Goal: Information Seeking & Learning: Learn about a topic

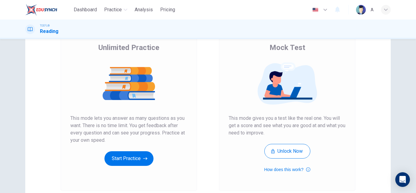
scroll to position [102, 0]
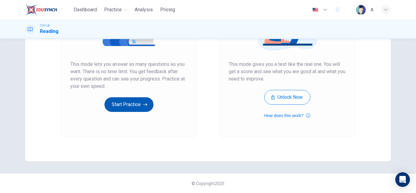
click at [147, 111] on button "Start Practice" at bounding box center [128, 104] width 49 height 15
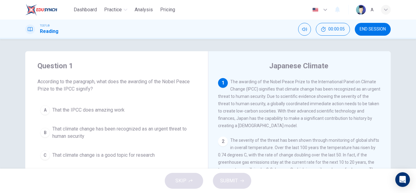
scroll to position [30, 0]
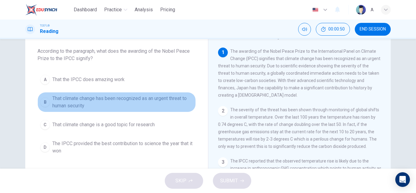
click at [164, 107] on span "That climate change has been recognized as an urgent threat to human security" at bounding box center [122, 102] width 141 height 15
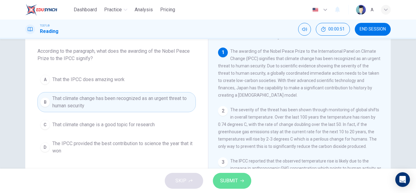
click at [238, 179] on button "SUBMIT" at bounding box center [232, 181] width 38 height 16
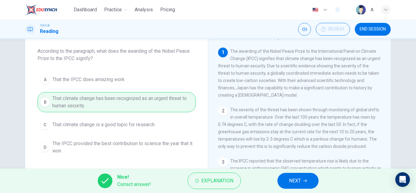
click at [296, 181] on span "NEXT" at bounding box center [295, 180] width 12 height 9
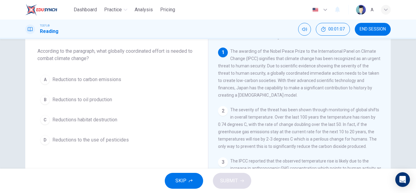
click at [107, 81] on span "Reductions to carbon emissions" at bounding box center [86, 79] width 69 height 7
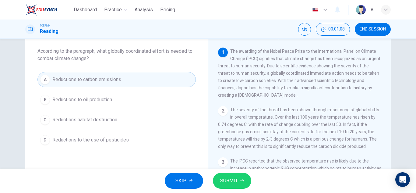
click at [239, 180] on button "SUBMIT" at bounding box center [232, 181] width 38 height 16
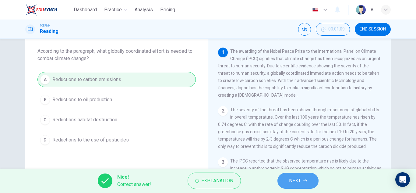
click at [284, 182] on button "NEXT" at bounding box center [297, 181] width 41 height 16
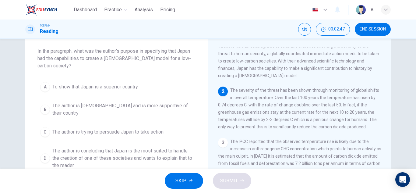
scroll to position [0, 0]
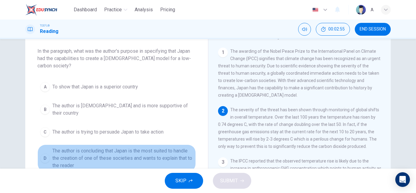
drag, startPoint x: 137, startPoint y: 153, endPoint x: 157, endPoint y: 170, distance: 26.2
click at [137, 153] on span "The author is concluding that Japan is the most suited to handle the creation o…" at bounding box center [122, 158] width 141 height 22
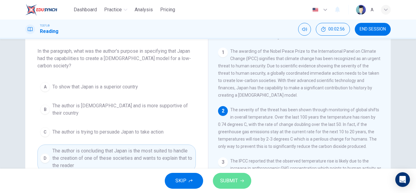
click at [241, 180] on icon "button" at bounding box center [242, 181] width 4 height 4
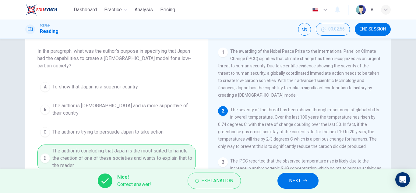
click at [299, 191] on div "Nice! Correct answer! Explanation NEXT" at bounding box center [208, 180] width 416 height 24
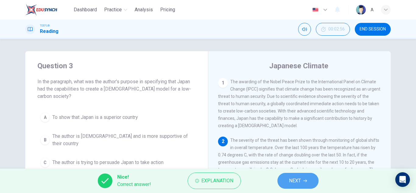
click at [288, 180] on button "NEXT" at bounding box center [297, 181] width 41 height 16
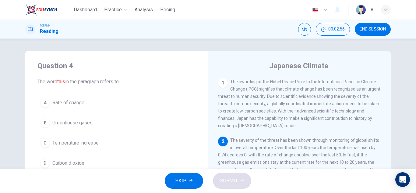
scroll to position [61, 0]
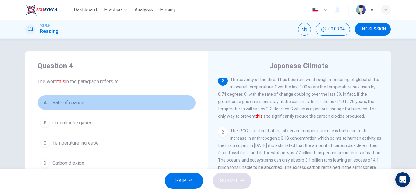
click at [78, 100] on span "Rate of change" at bounding box center [68, 102] width 32 height 7
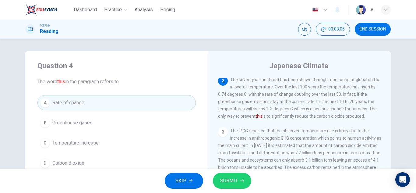
click at [232, 186] on button "SUBMIT" at bounding box center [232, 181] width 38 height 16
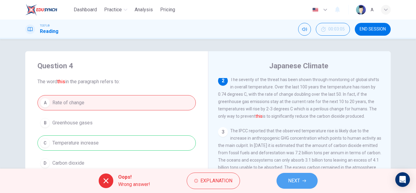
click at [293, 178] on span "NEXT" at bounding box center [294, 180] width 12 height 9
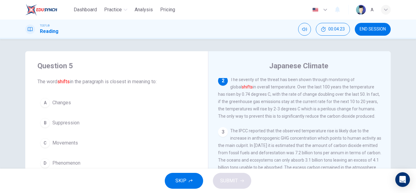
click at [78, 104] on button "A Changes" at bounding box center [116, 102] width 158 height 15
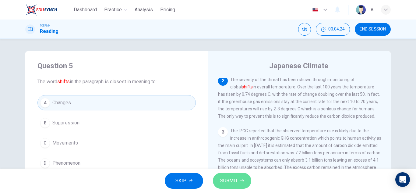
click at [230, 177] on span "SUBMIT" at bounding box center [229, 180] width 18 height 9
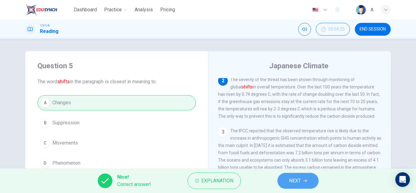
click at [305, 182] on icon "button" at bounding box center [305, 181] width 4 height 4
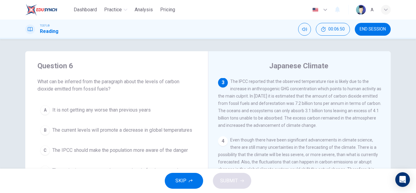
scroll to position [30, 0]
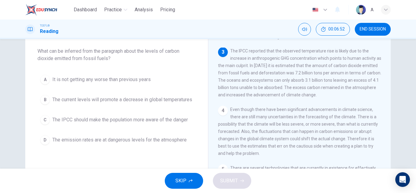
click at [114, 156] on div "Question 6 What can be inferred from the paragraph about the levels of carbon d…" at bounding box center [116, 89] width 183 height 136
click at [119, 143] on span "The emission rates are at dangerous levels for the atmosphere" at bounding box center [119, 139] width 134 height 7
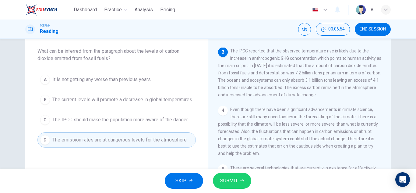
click at [251, 181] on div "SKIP SUBMIT" at bounding box center [208, 180] width 416 height 24
click at [246, 180] on button "SUBMIT" at bounding box center [232, 181] width 38 height 16
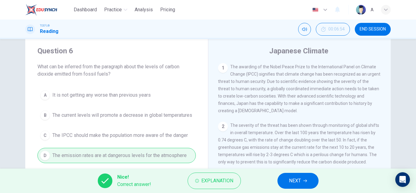
scroll to position [0, 0]
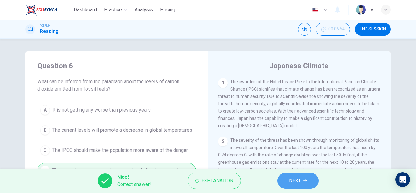
click at [293, 177] on span "NEXT" at bounding box center [295, 180] width 12 height 9
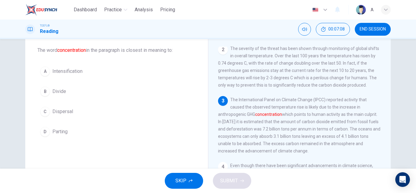
scroll to position [61, 0]
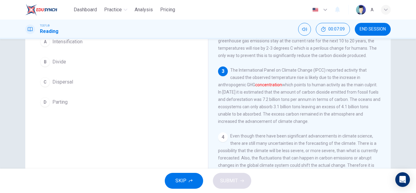
click at [76, 79] on button "C Dispersal" at bounding box center [116, 81] width 158 height 15
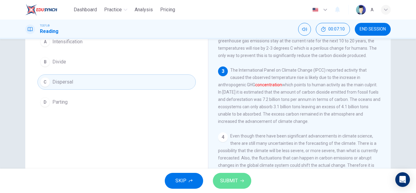
click at [232, 182] on span "SUBMIT" at bounding box center [229, 180] width 18 height 9
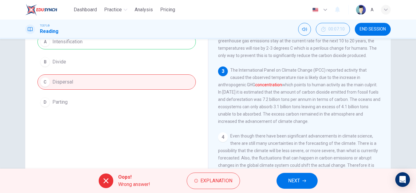
click at [291, 179] on span "NEXT" at bounding box center [294, 180] width 12 height 9
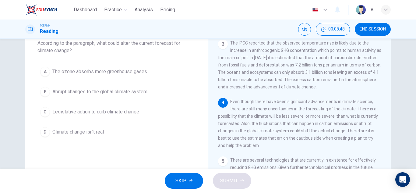
scroll to position [28, 0]
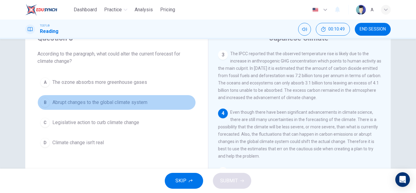
click at [104, 100] on span "Abrupt changes to the global climate system" at bounding box center [99, 102] width 95 height 7
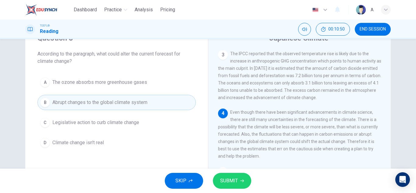
click at [241, 181] on icon "button" at bounding box center [242, 180] width 4 height 3
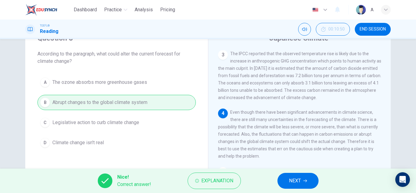
click at [285, 175] on button "NEXT" at bounding box center [297, 181] width 41 height 16
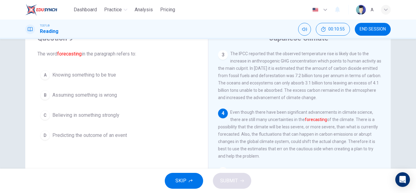
click at [113, 137] on span "Predicting the outcome of an event" at bounding box center [89, 135] width 75 height 7
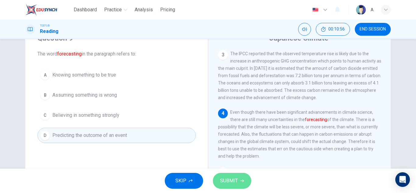
click at [222, 187] on button "SUBMIT" at bounding box center [232, 181] width 38 height 16
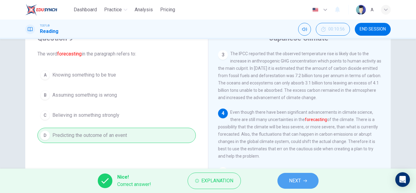
click at [302, 183] on button "NEXT" at bounding box center [297, 181] width 41 height 16
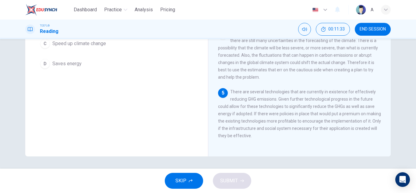
scroll to position [76, 0]
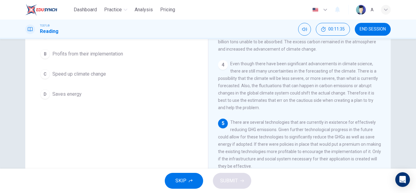
click at [139, 72] on button "C Speed up climate change" at bounding box center [116, 73] width 158 height 15
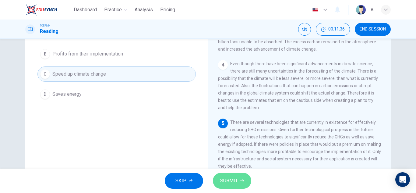
click at [222, 179] on span "SUBMIT" at bounding box center [229, 180] width 18 height 9
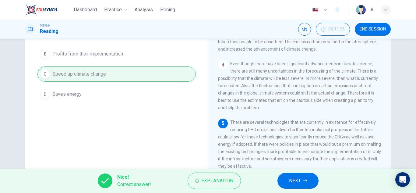
click at [291, 177] on span "NEXT" at bounding box center [295, 180] width 12 height 9
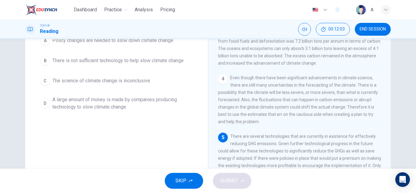
scroll to position [46, 0]
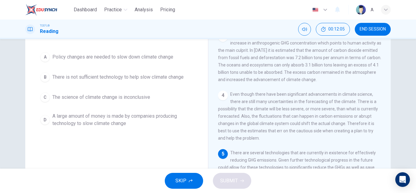
click at [184, 61] on button "A Policy changes are needed to slow down climate change" at bounding box center [116, 56] width 158 height 15
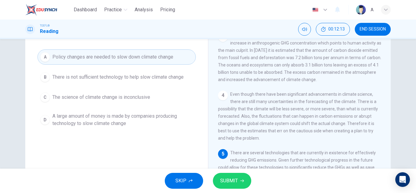
click at [218, 175] on button "SUBMIT" at bounding box center [232, 181] width 38 height 16
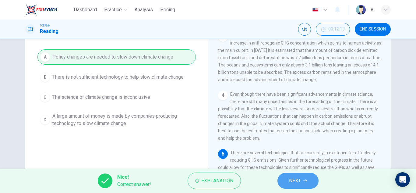
drag, startPoint x: 283, startPoint y: 177, endPoint x: 281, endPoint y: 173, distance: 4.0
click at [283, 174] on button "NEXT" at bounding box center [297, 181] width 41 height 16
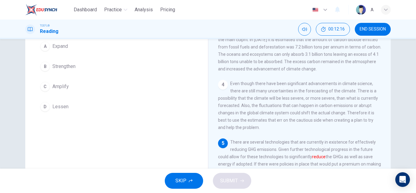
scroll to position [15, 0]
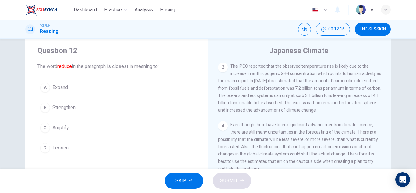
drag, startPoint x: 67, startPoint y: 146, endPoint x: 78, endPoint y: 146, distance: 11.0
click at [67, 146] on button "D Lessen" at bounding box center [116, 147] width 158 height 15
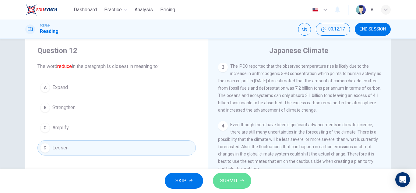
click at [233, 185] on button "SUBMIT" at bounding box center [232, 181] width 38 height 16
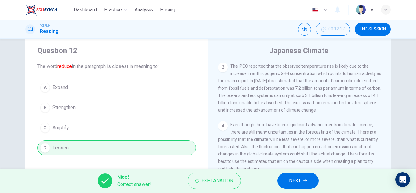
click at [287, 183] on button "NEXT" at bounding box center [297, 181] width 41 height 16
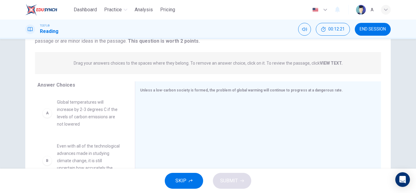
scroll to position [76, 0]
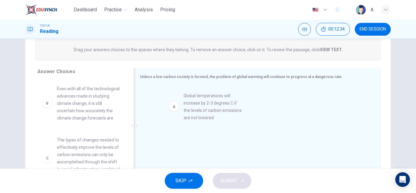
drag, startPoint x: 102, startPoint y: 104, endPoint x: 231, endPoint y: 112, distance: 129.4
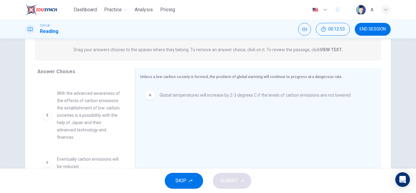
scroll to position [152, 0]
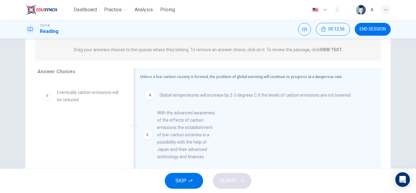
drag, startPoint x: 92, startPoint y: 139, endPoint x: 197, endPoint y: 155, distance: 106.3
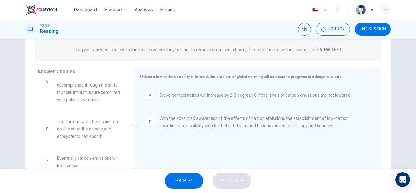
scroll to position [107, 0]
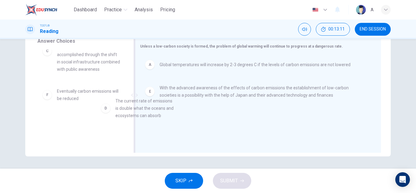
drag, startPoint x: 78, startPoint y: 103, endPoint x: 172, endPoint y: 121, distance: 95.6
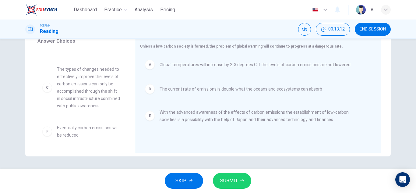
scroll to position [0, 0]
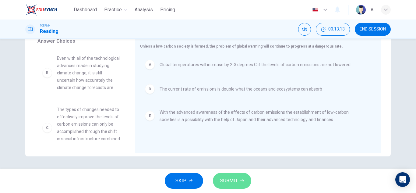
click at [229, 176] on span "SUBMIT" at bounding box center [229, 180] width 18 height 9
